Goal: Navigation & Orientation: Find specific page/section

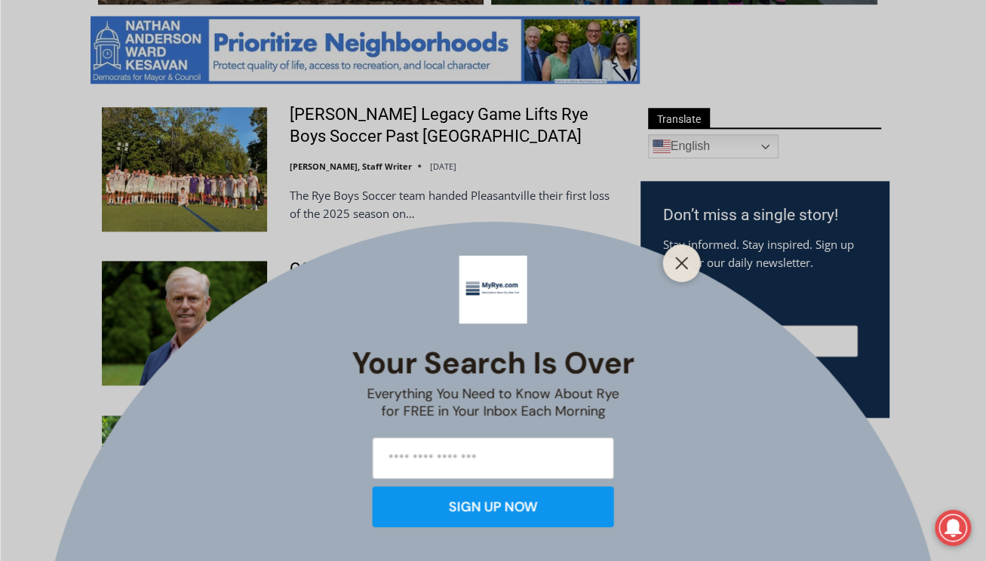
scroll to position [878, 0]
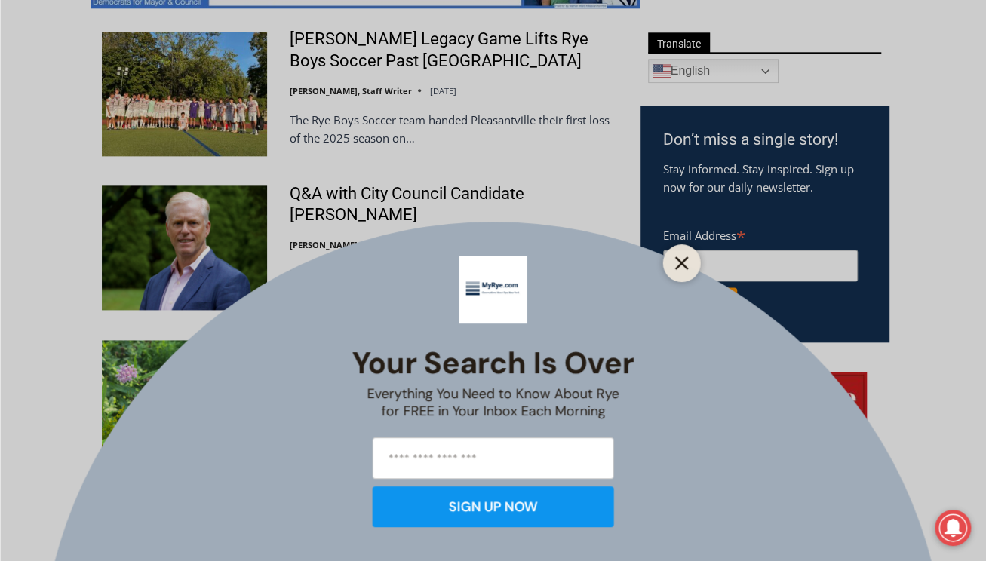
click at [686, 263] on icon "Close" at bounding box center [682, 263] width 14 height 14
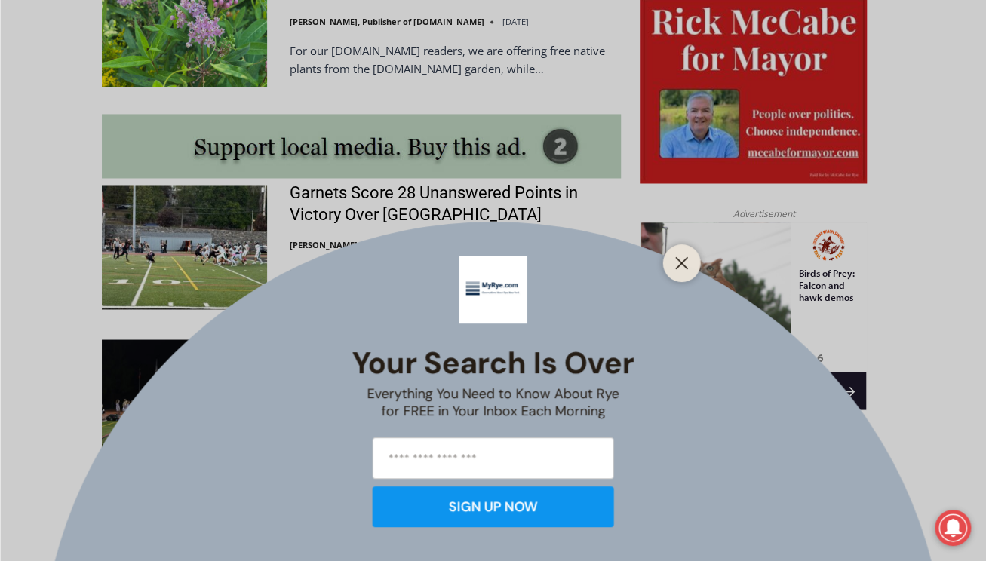
scroll to position [1482, 0]
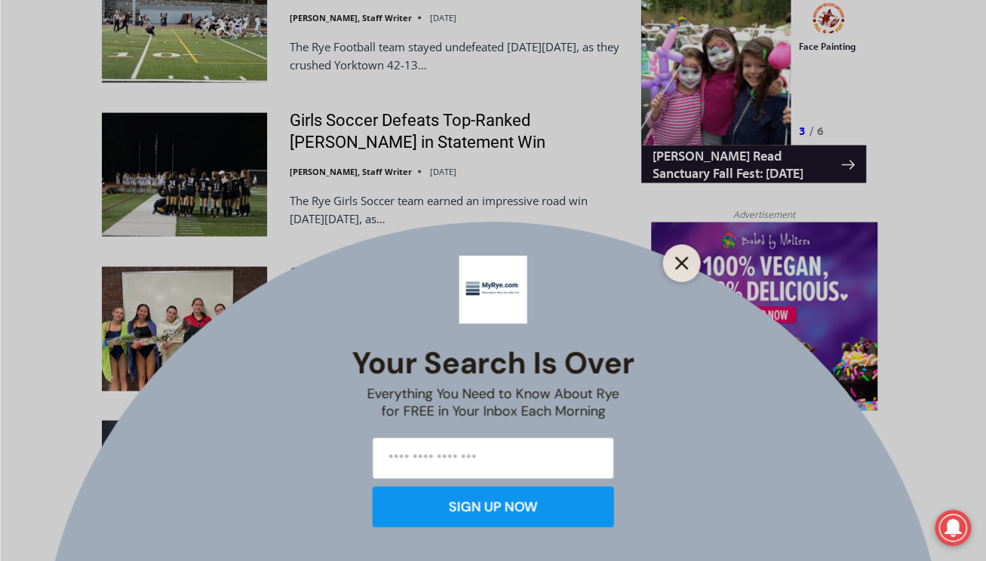
click at [690, 262] on button "Close" at bounding box center [681, 263] width 21 height 21
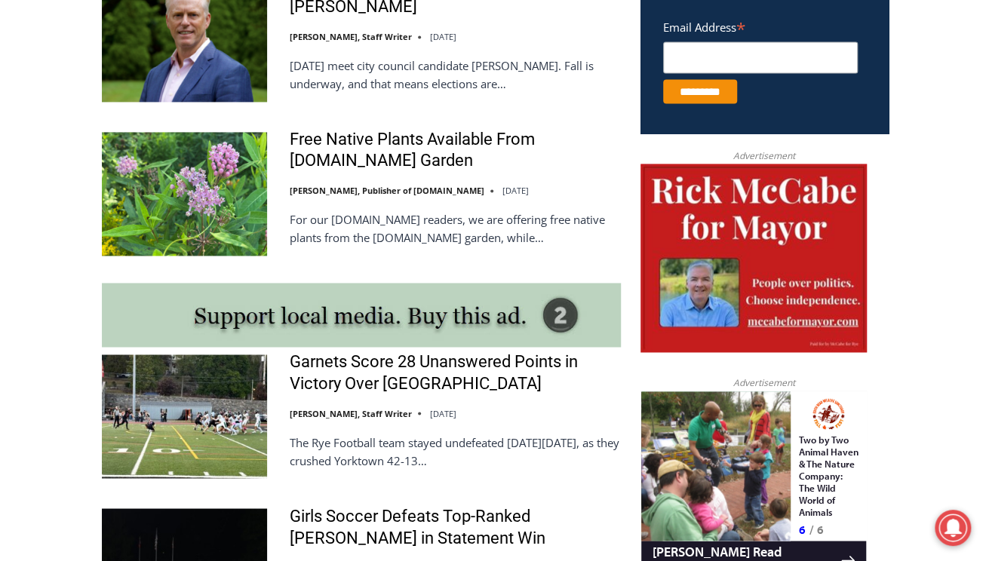
scroll to position [1011, 0]
